Goal: Task Accomplishment & Management: Use online tool/utility

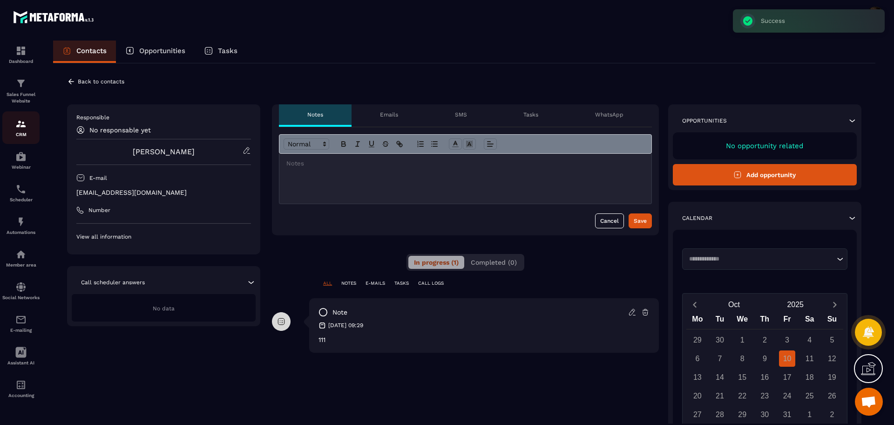
click at [9, 132] on p "CRM" at bounding box center [20, 134] width 37 height 5
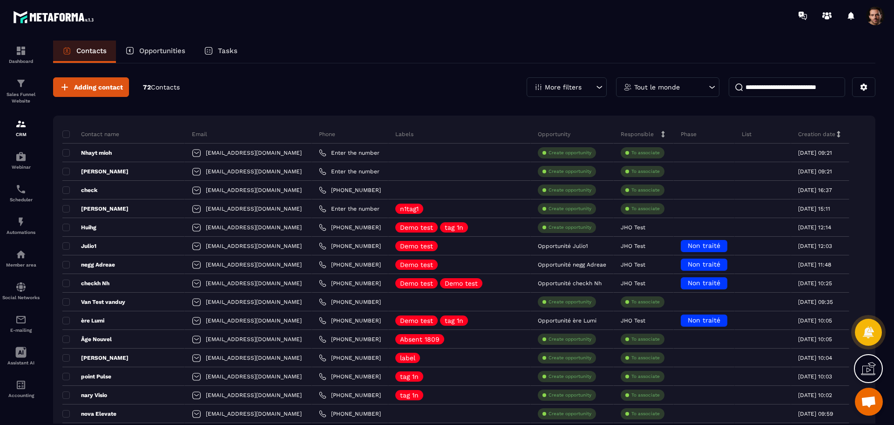
click at [539, 93] on div "More filters" at bounding box center [566, 87] width 80 height 20
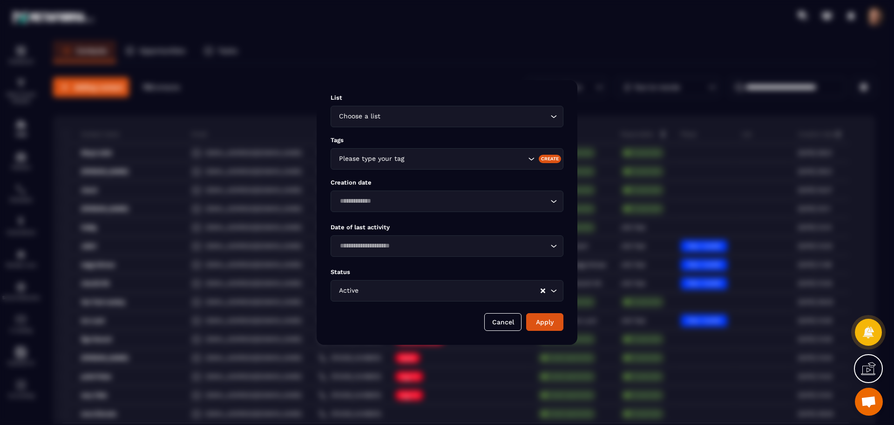
click at [424, 243] on input "Search for option" at bounding box center [442, 246] width 211 height 10
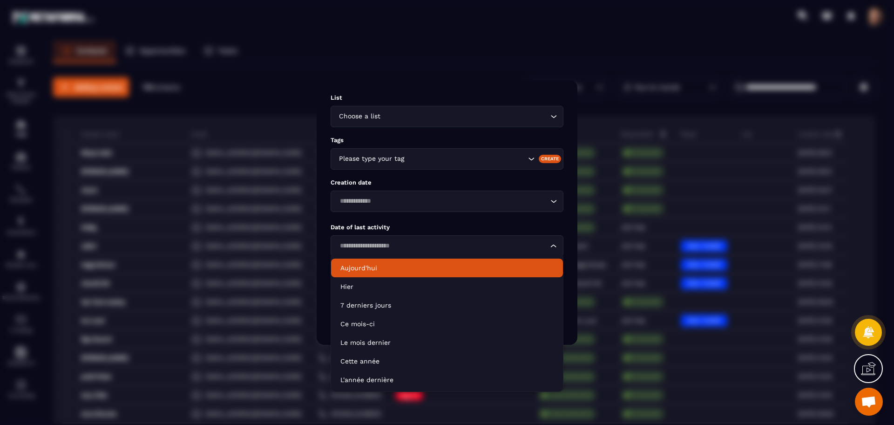
click at [394, 270] on p "Aujourd'hui" at bounding box center [446, 267] width 213 height 9
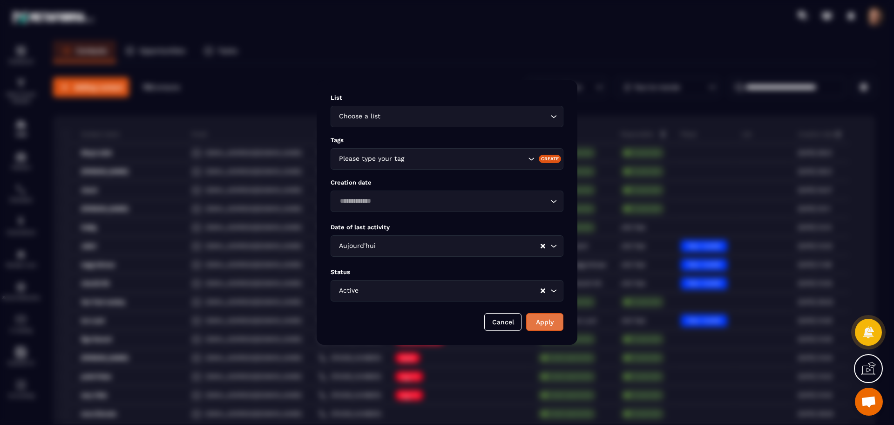
click at [549, 324] on button "Apply" at bounding box center [544, 322] width 37 height 18
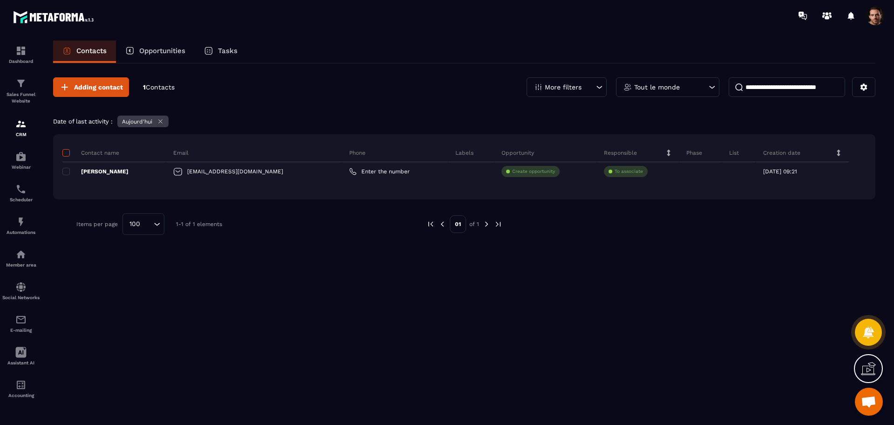
click at [62, 154] on span at bounding box center [65, 152] width 7 height 7
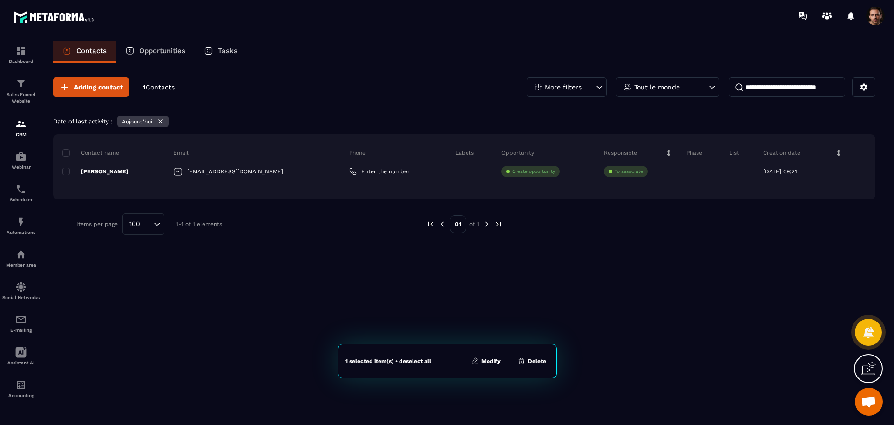
click at [161, 119] on icon at bounding box center [160, 121] width 7 height 7
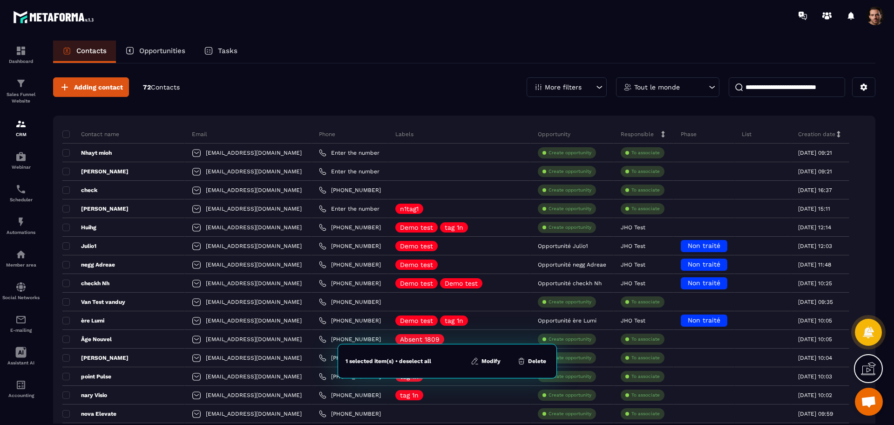
click at [565, 85] on p "More filters" at bounding box center [563, 87] width 37 height 7
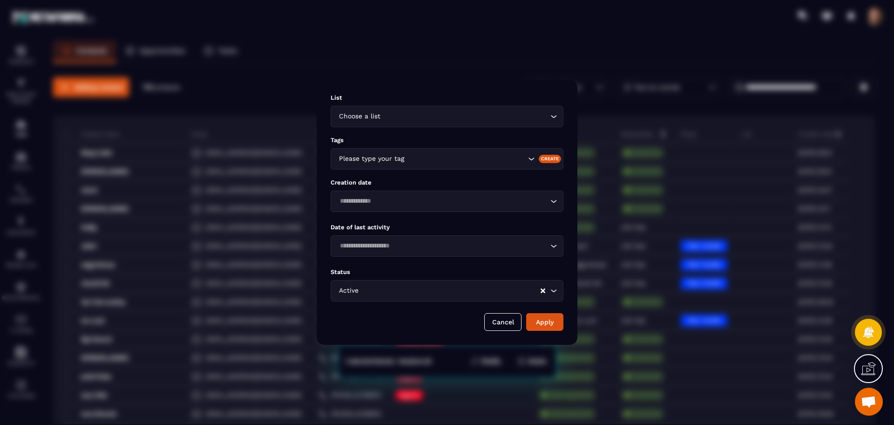
click at [463, 242] on input "Search for option" at bounding box center [442, 246] width 211 height 10
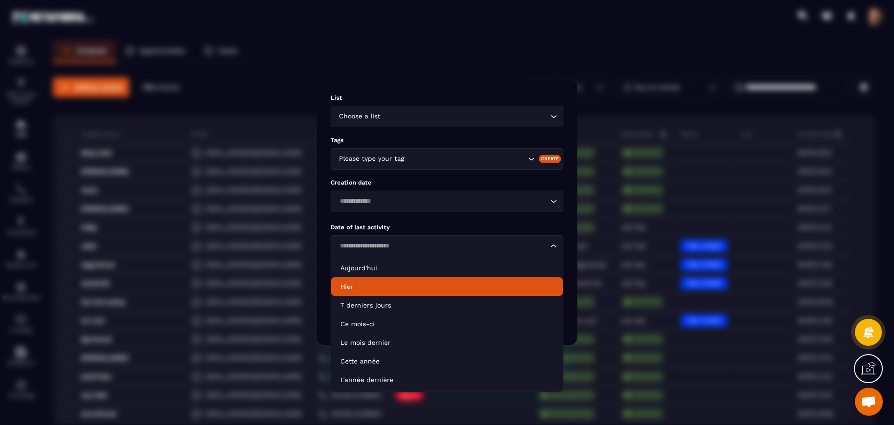
click at [415, 285] on p "Hier" at bounding box center [446, 286] width 213 height 9
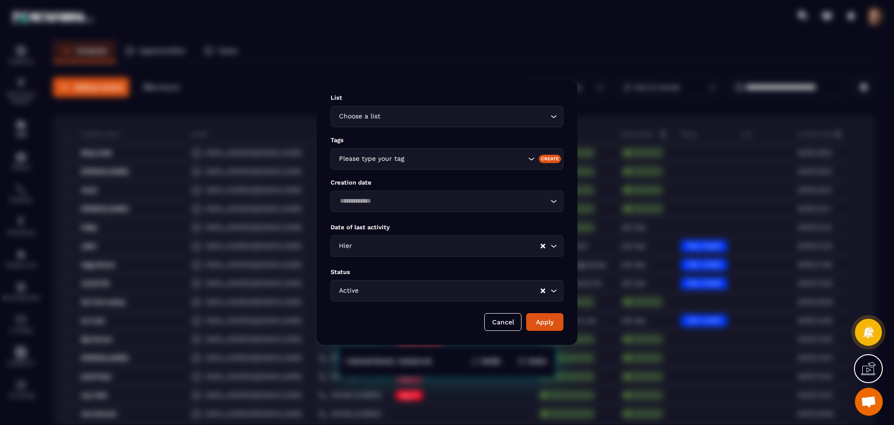
click at [457, 248] on input "Search for option" at bounding box center [447, 246] width 186 height 10
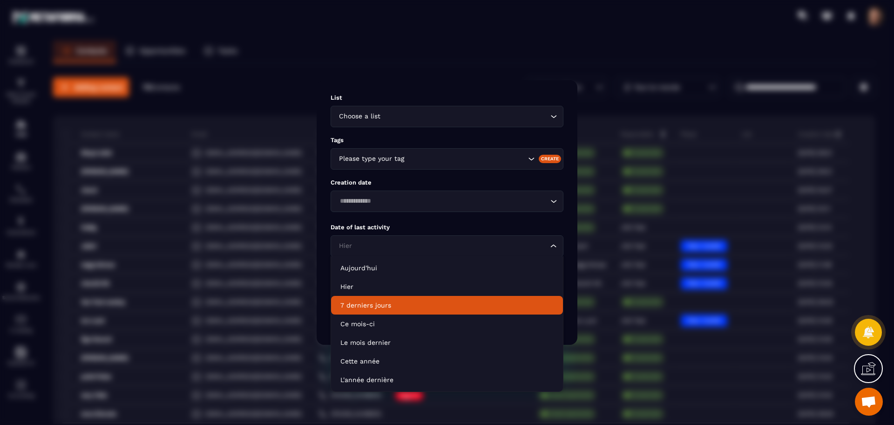
click at [434, 299] on li "7 derniers jours" at bounding box center [447, 305] width 232 height 19
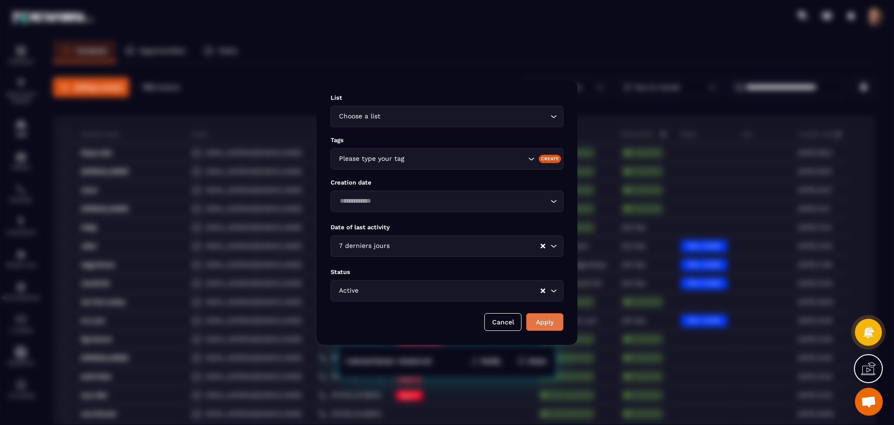
click at [550, 324] on button "Apply" at bounding box center [544, 322] width 37 height 18
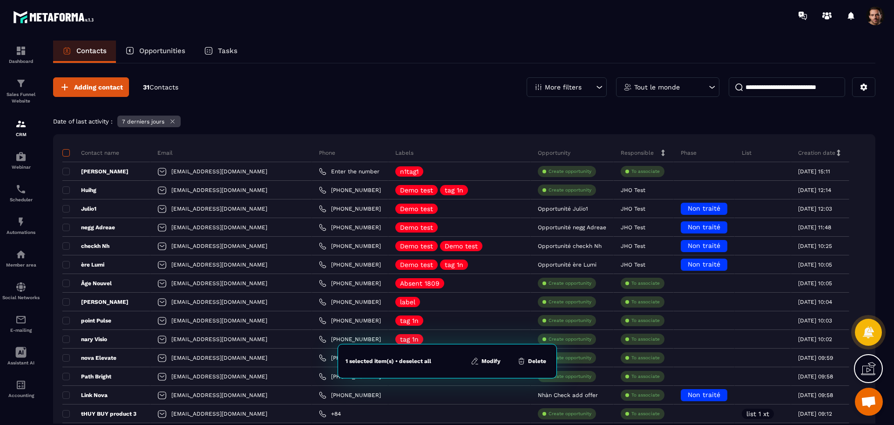
click at [66, 149] on span at bounding box center [65, 152] width 7 height 7
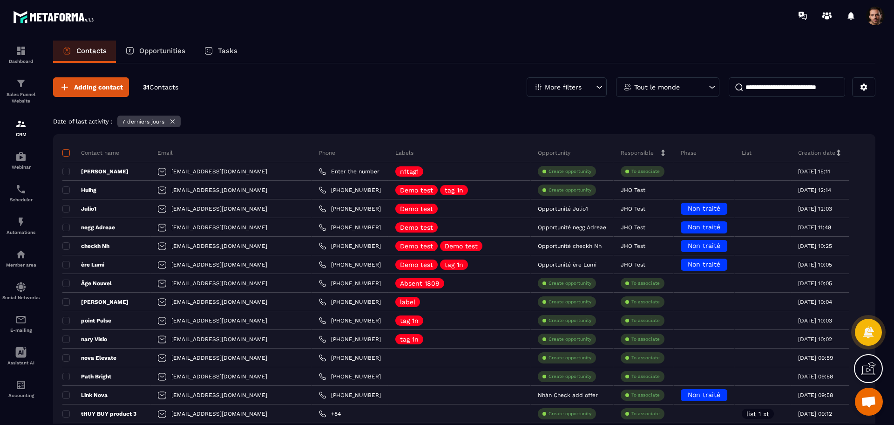
click at [66, 149] on span at bounding box center [65, 152] width 7 height 7
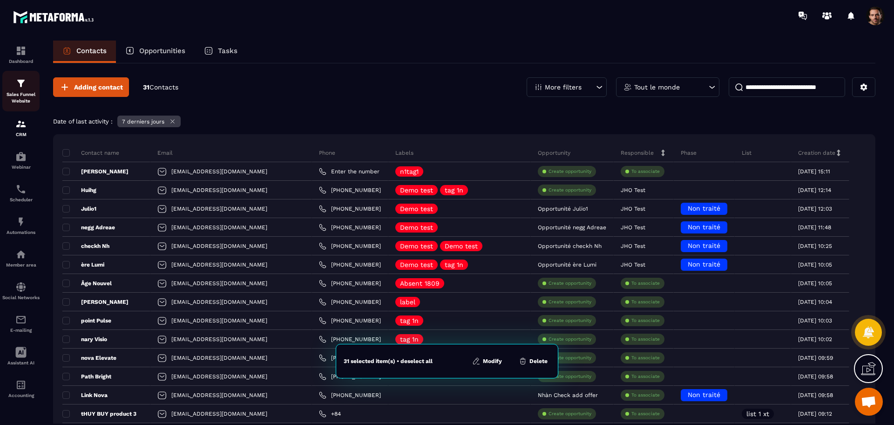
click at [27, 90] on div "Sales Funnel Website" at bounding box center [20, 91] width 37 height 27
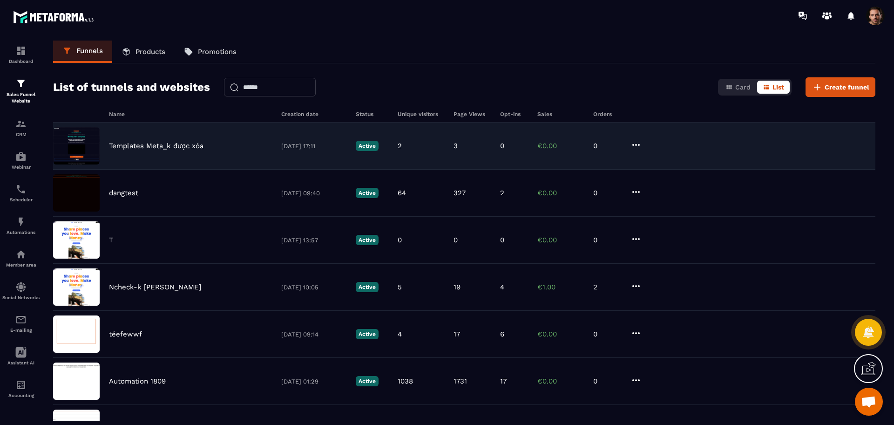
click at [635, 147] on icon at bounding box center [635, 144] width 11 height 11
click at [664, 177] on link "Edit Steps" at bounding box center [663, 180] width 58 height 17
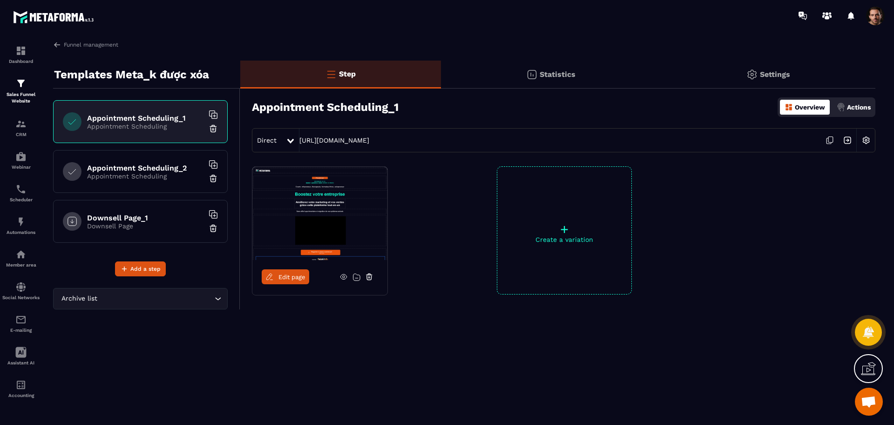
click at [291, 277] on span "Edit page" at bounding box center [291, 276] width 27 height 7
